Goal: Entertainment & Leisure: Consume media (video, audio)

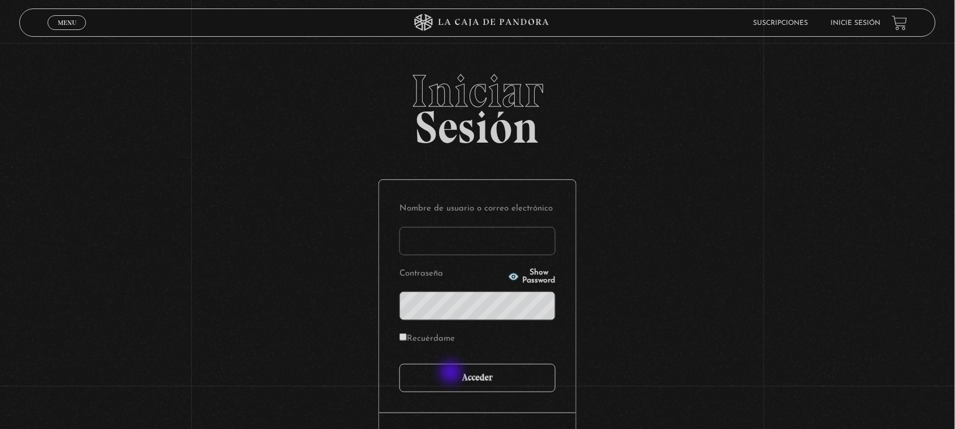
type input "[EMAIL_ADDRESS][DOMAIN_NAME]"
click at [454, 383] on input "Acceder" at bounding box center [477, 378] width 156 height 28
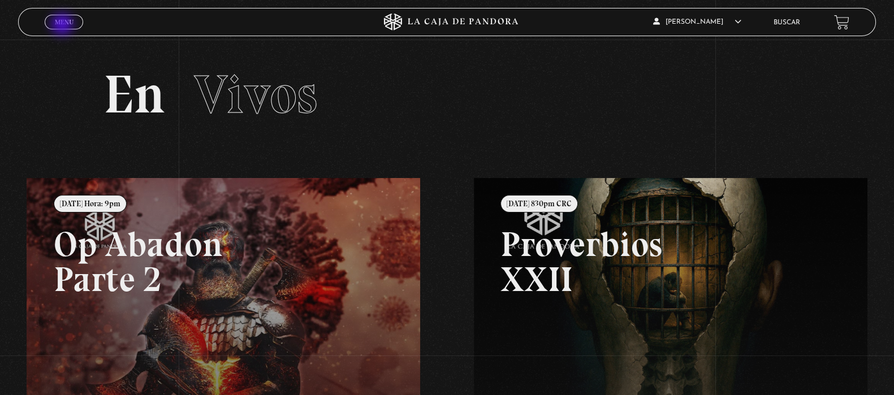
click at [63, 25] on span "Menu" at bounding box center [64, 22] width 19 height 7
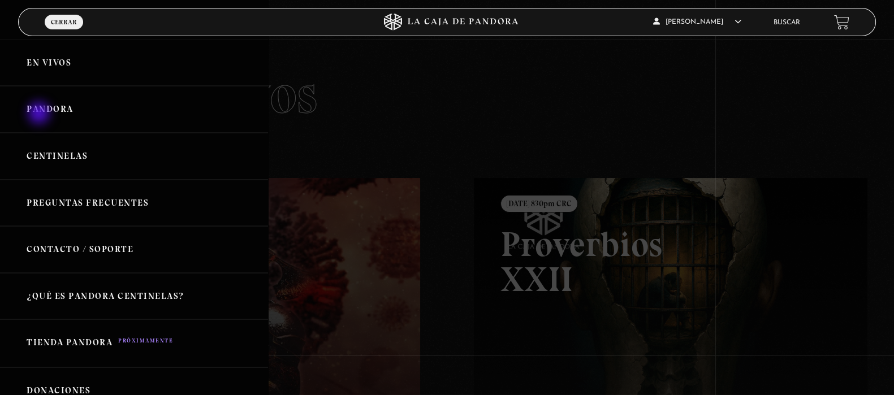
click at [40, 114] on link "Pandora" at bounding box center [134, 109] width 268 height 47
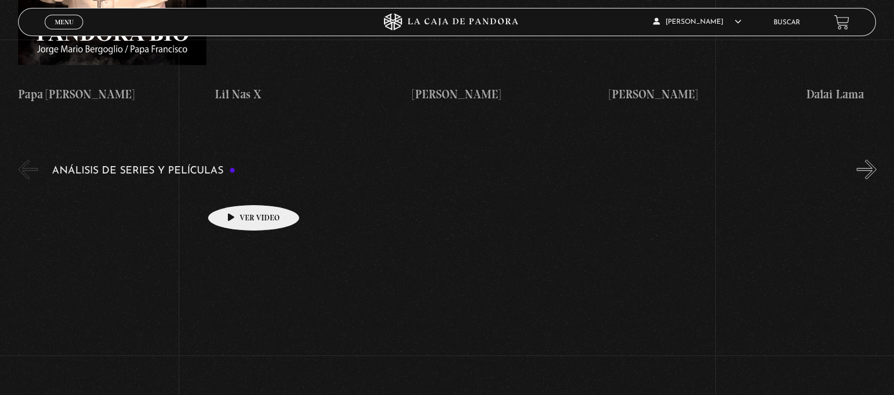
scroll to position [2036, 0]
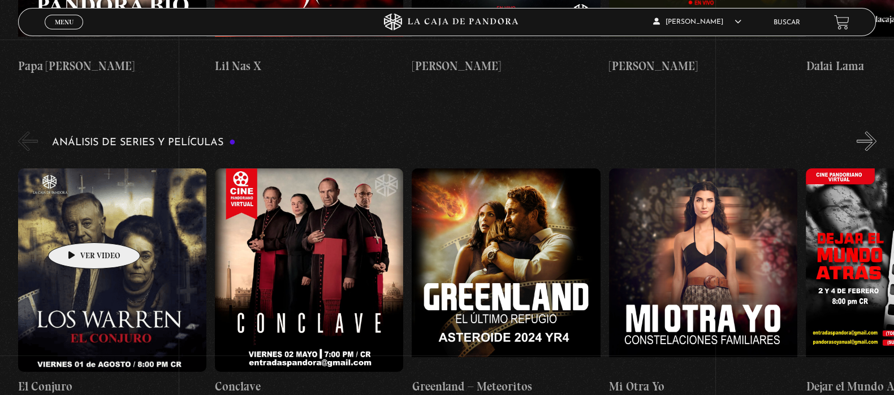
click at [76, 226] on figure at bounding box center [112, 271] width 188 height 204
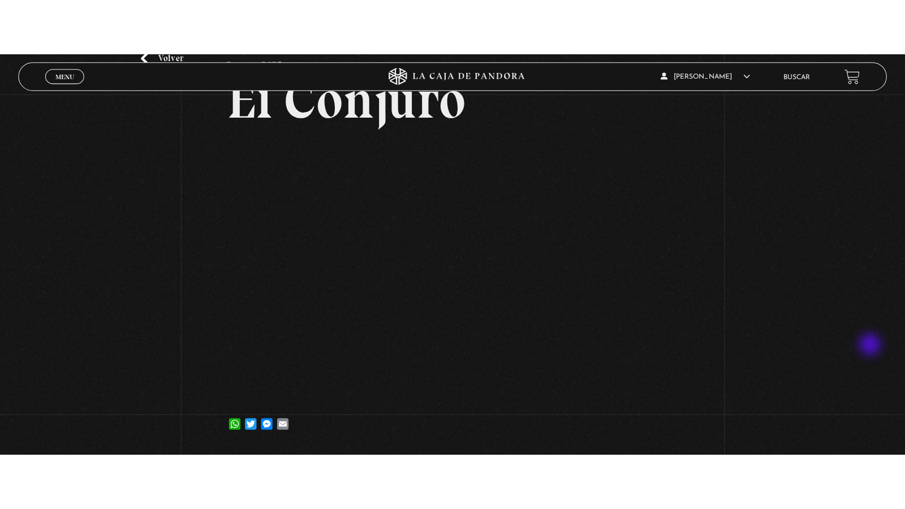
scroll to position [85, 0]
